Goal: Find specific page/section: Find specific page/section

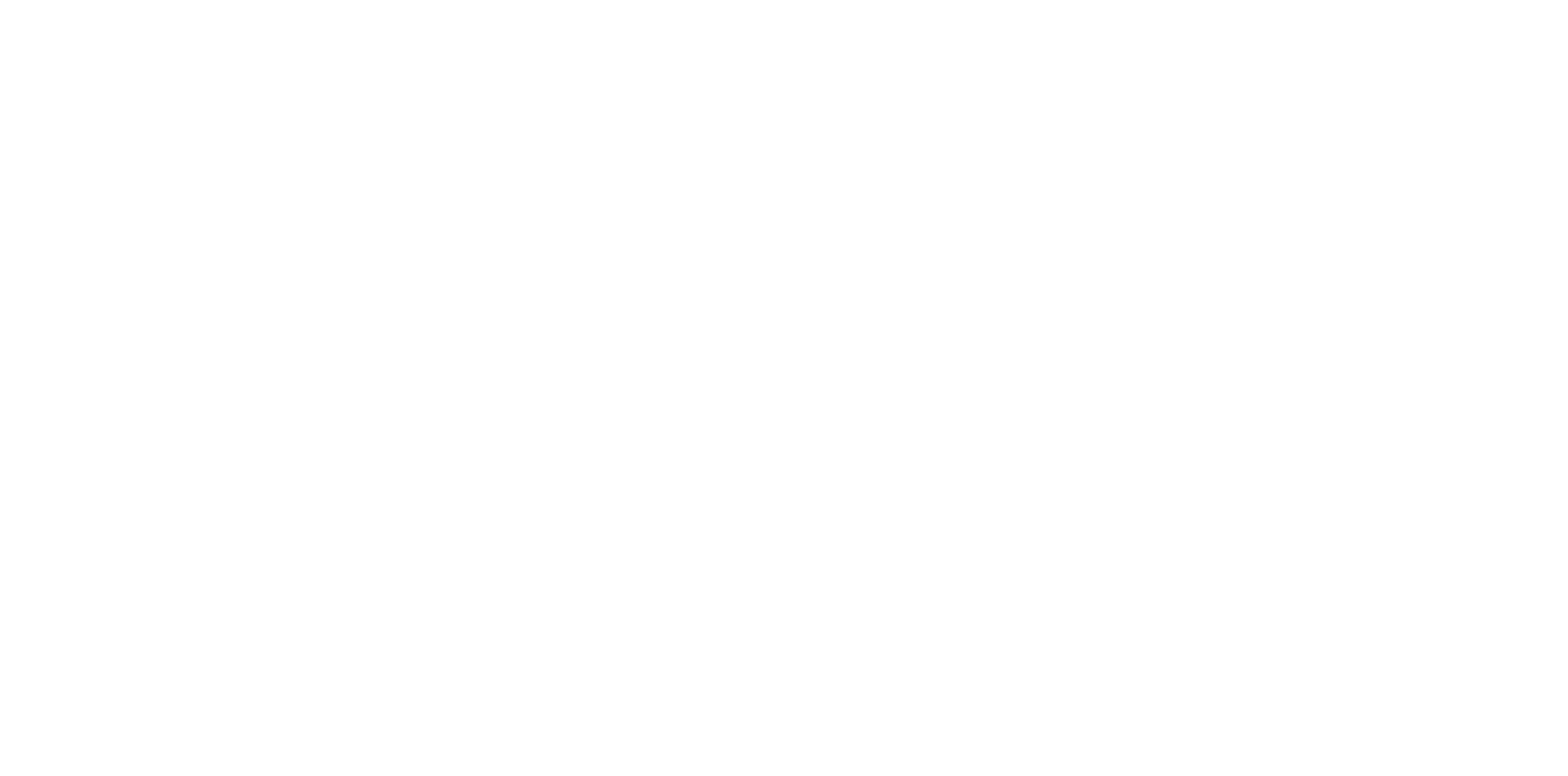
drag, startPoint x: 391, startPoint y: 201, endPoint x: 412, endPoint y: 176, distance: 32.6
click at [391, 0] on html at bounding box center [784, 0] width 1568 height 0
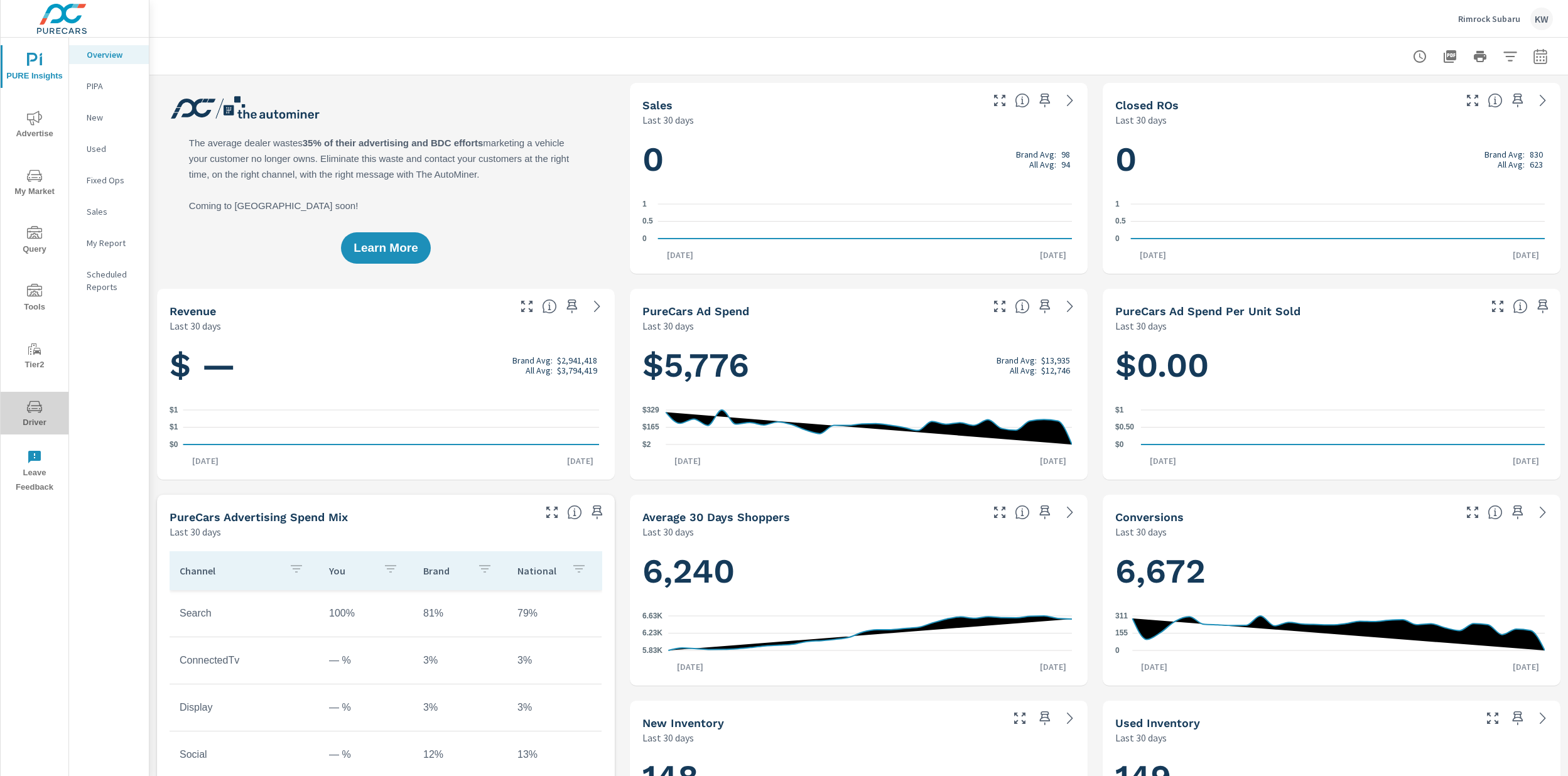
click at [35, 418] on span "Driver" at bounding box center [35, 414] width 61 height 31
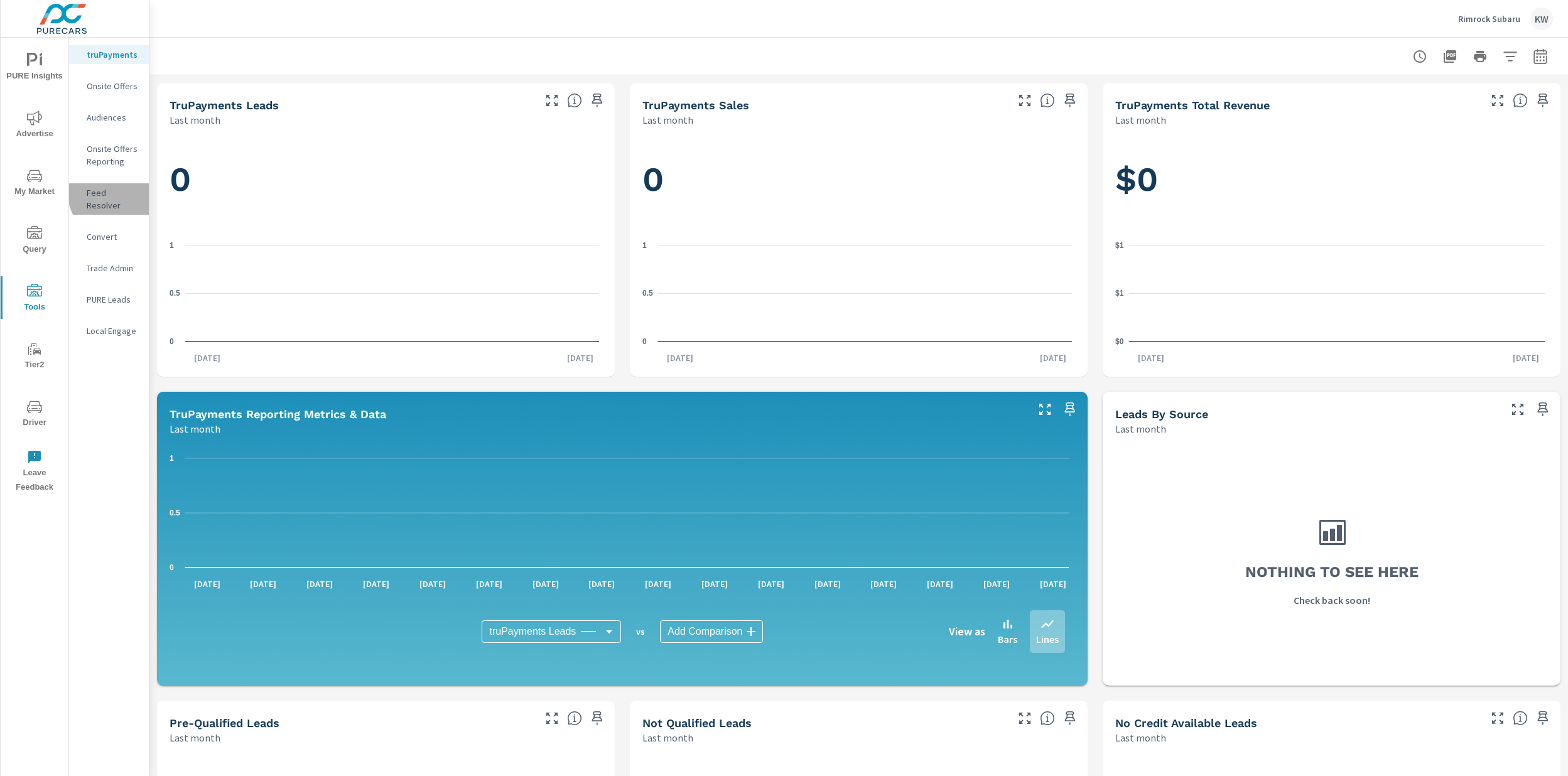
click at [123, 190] on p "Feed Resolver" at bounding box center [112, 198] width 53 height 25
